Goal: Information Seeking & Learning: Learn about a topic

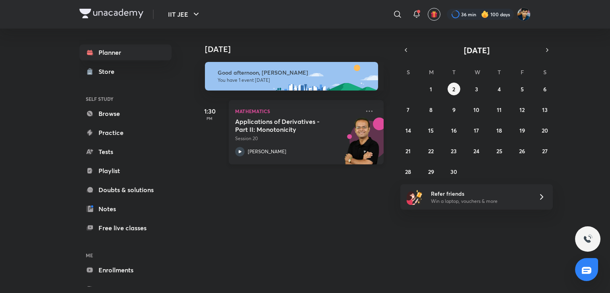
click at [286, 130] on h5 "Applications of Derivatives - Part II: Monotonicity" at bounding box center [284, 126] width 99 height 16
click at [329, 27] on div "IIT JEE ​ 36 min 100 days" at bounding box center [304, 14] width 451 height 29
